Goal: Task Accomplishment & Management: Use online tool/utility

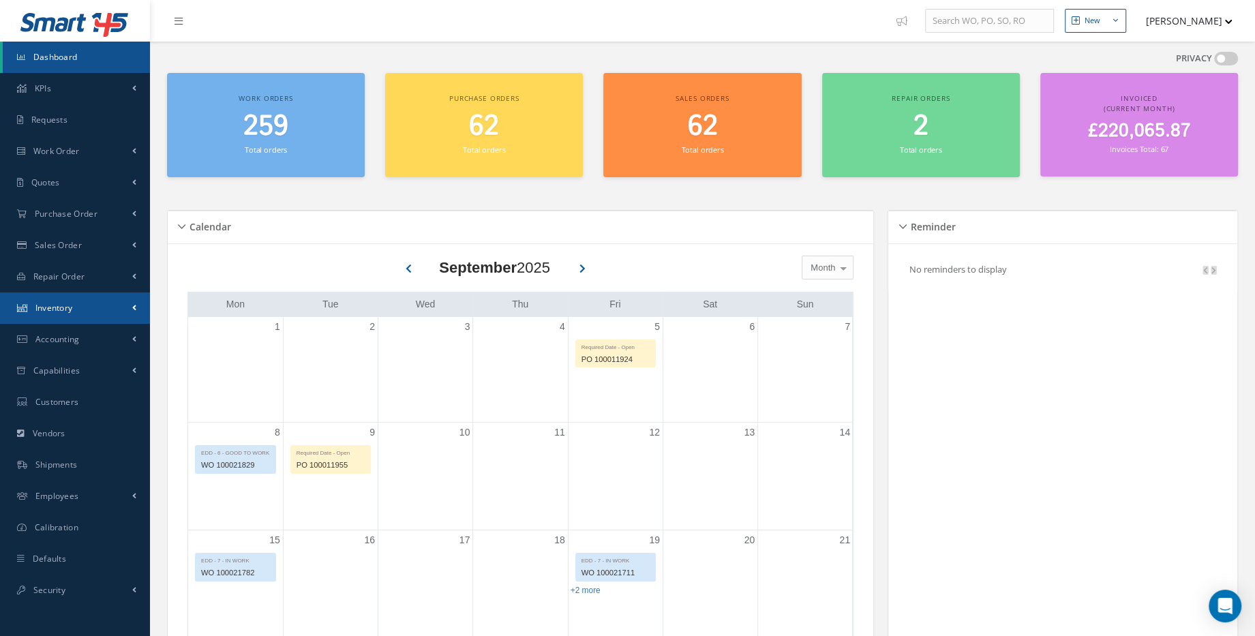
click at [89, 312] on link "Inventory" at bounding box center [75, 307] width 150 height 31
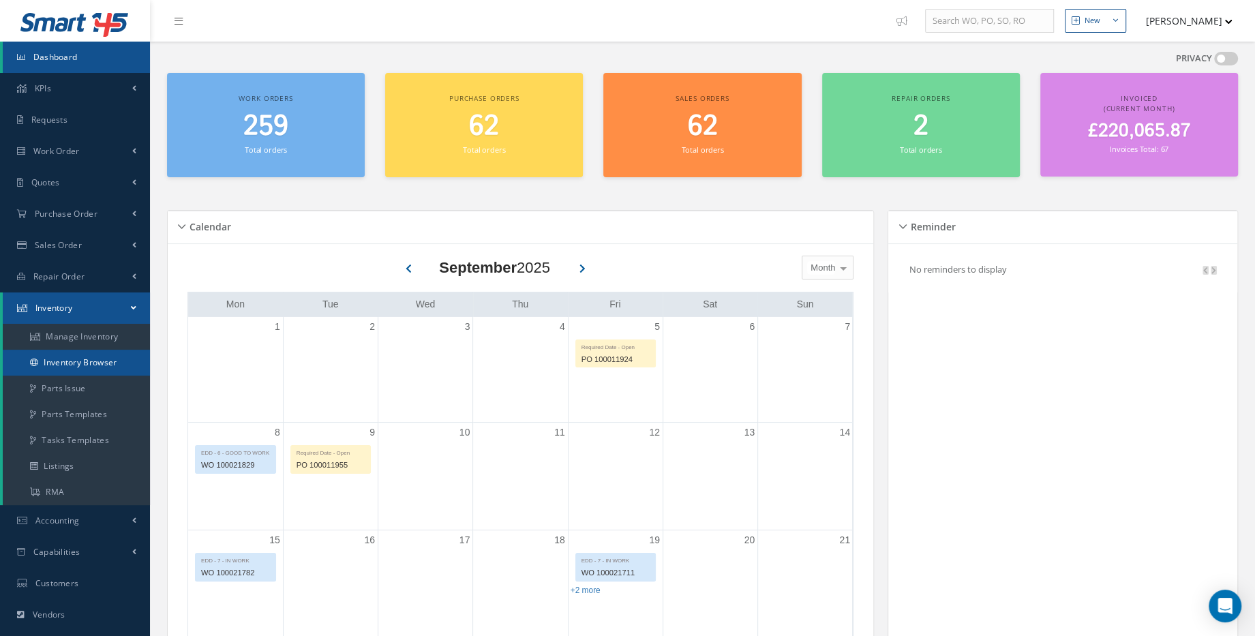
click at [93, 374] on link "Inventory Browser" at bounding box center [76, 363] width 147 height 26
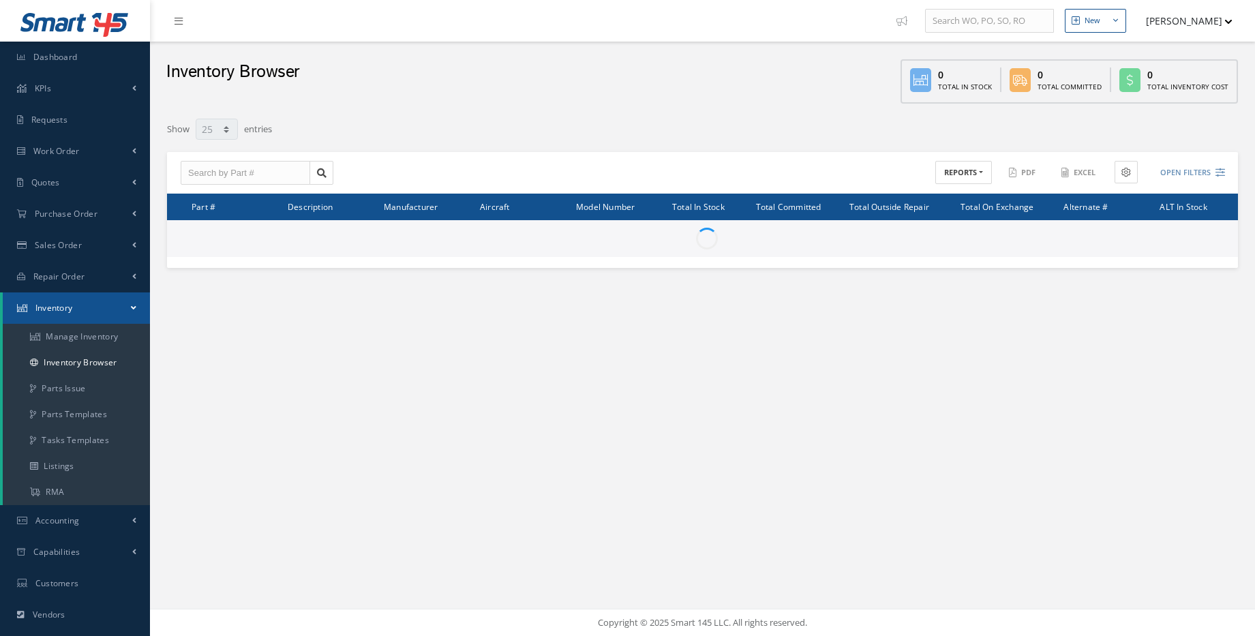
select select "25"
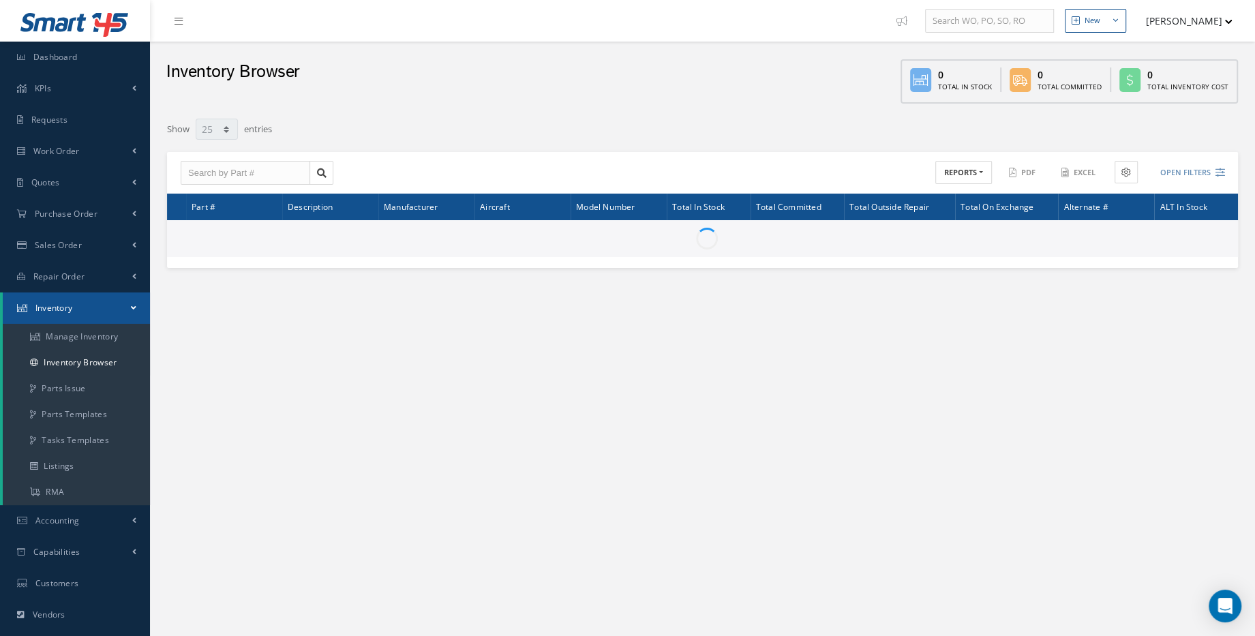
type input "Locations"
type input "All General Ledger"
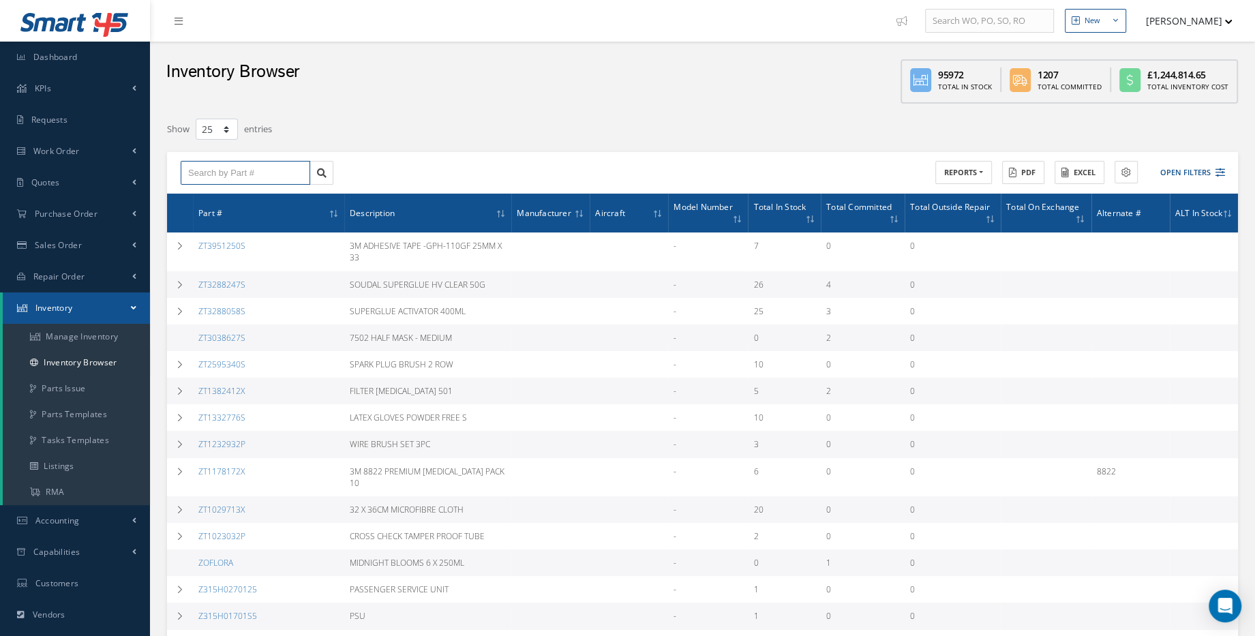
click at [232, 170] on input "text" at bounding box center [246, 173] width 130 height 25
paste input "854670-438D"
type input "854670-438D"
click at [325, 177] on link at bounding box center [321, 173] width 24 height 25
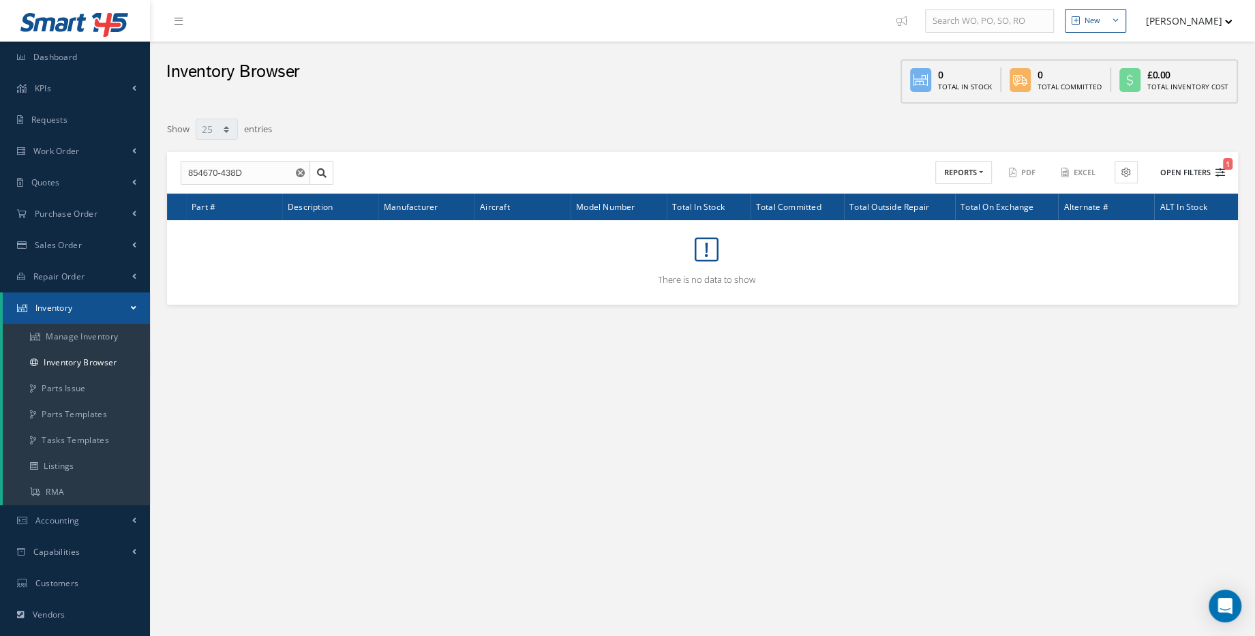
click at [1205, 172] on button "Open Filters 1" at bounding box center [1186, 173] width 77 height 22
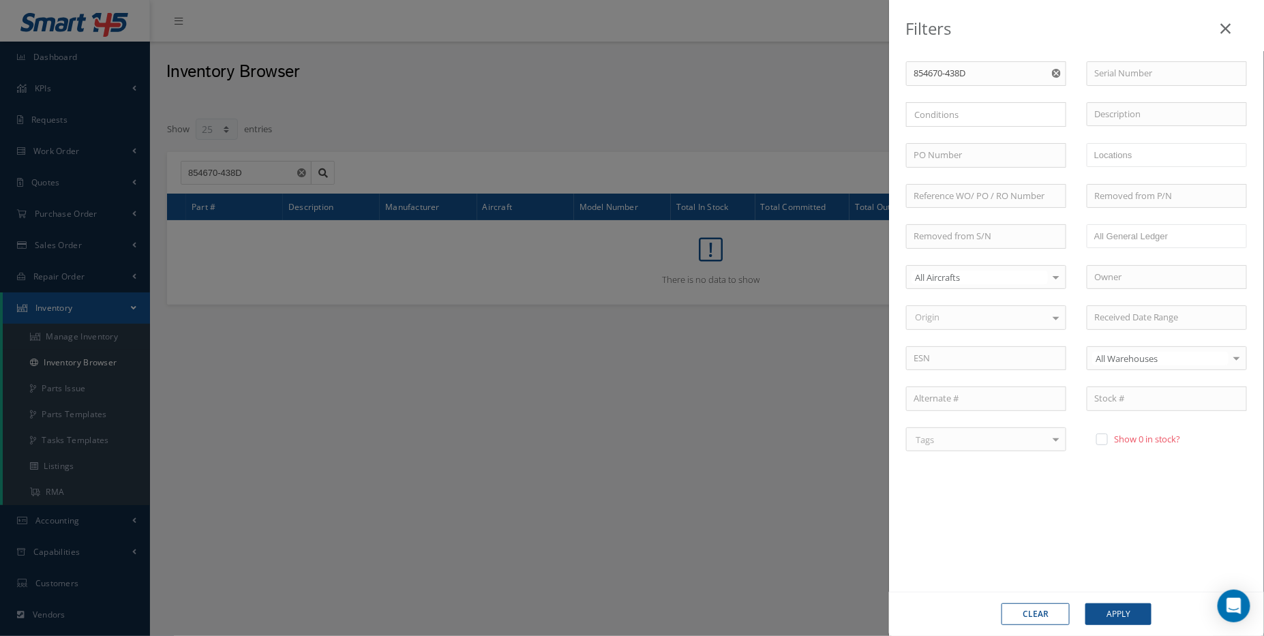
click at [1099, 442] on div "Show 0 in stock?" at bounding box center [1169, 441] width 153 height 16
click at [1107, 435] on label at bounding box center [1108, 439] width 3 height 12
click at [1103, 436] on input "checkbox" at bounding box center [1100, 440] width 9 height 9
checkbox input "true"
click at [1112, 617] on button "Apply" at bounding box center [1118, 614] width 66 height 22
